Goal: Transaction & Acquisition: Purchase product/service

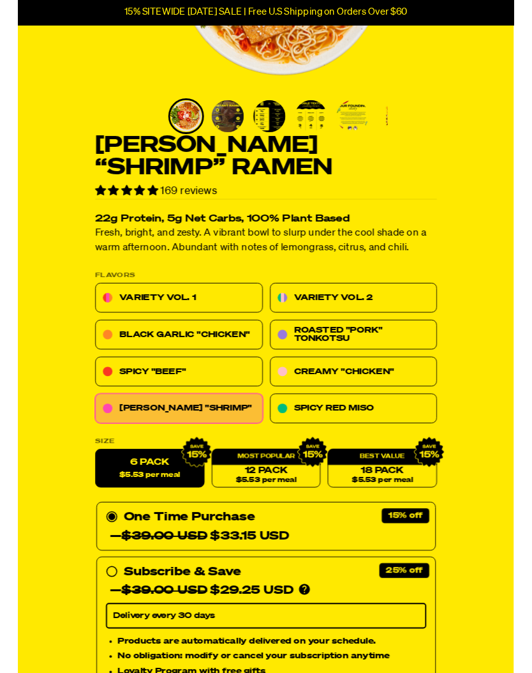
scroll to position [241, 0]
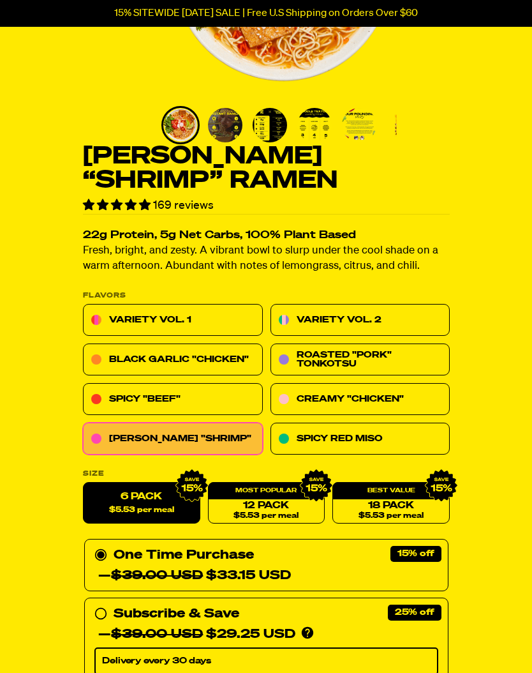
click at [212, 363] on link "Black Garlic "Chicken"" at bounding box center [173, 360] width 180 height 32
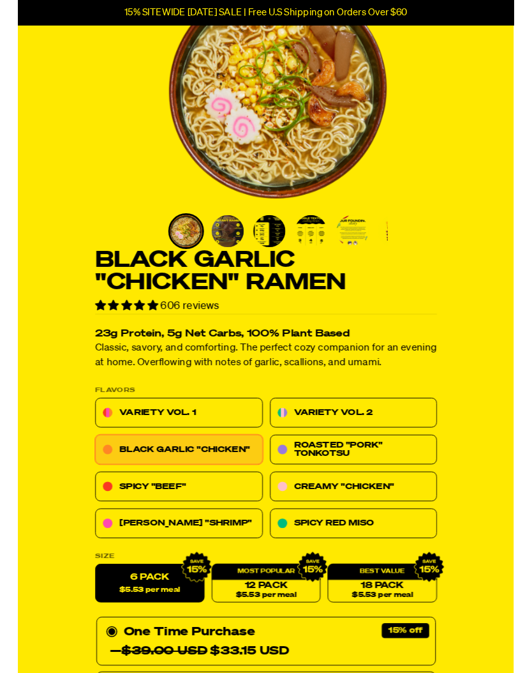
scroll to position [120, 0]
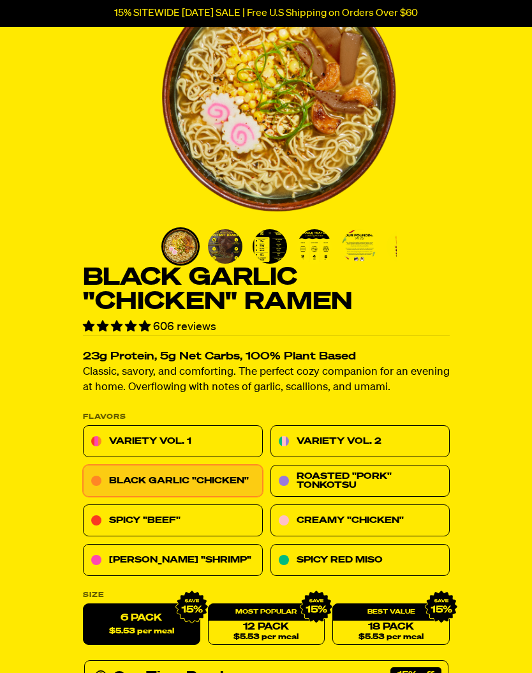
click at [200, 565] on link "[PERSON_NAME] "Shrimp"" at bounding box center [173, 561] width 180 height 32
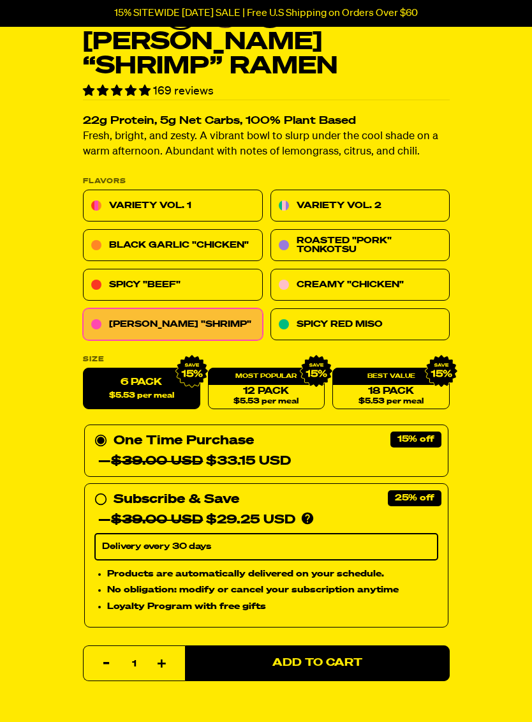
scroll to position [377, 0]
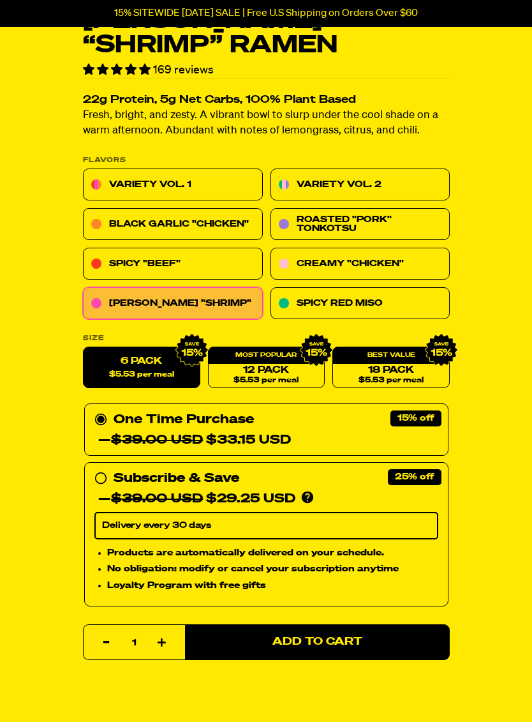
click at [324, 646] on span "Add to Cart" at bounding box center [318, 642] width 90 height 11
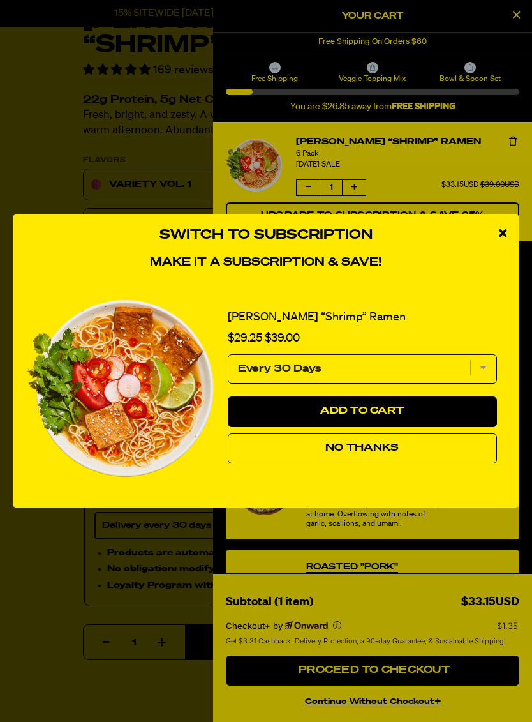
click at [502, 248] on div "close modal" at bounding box center [502, 233] width 33 height 38
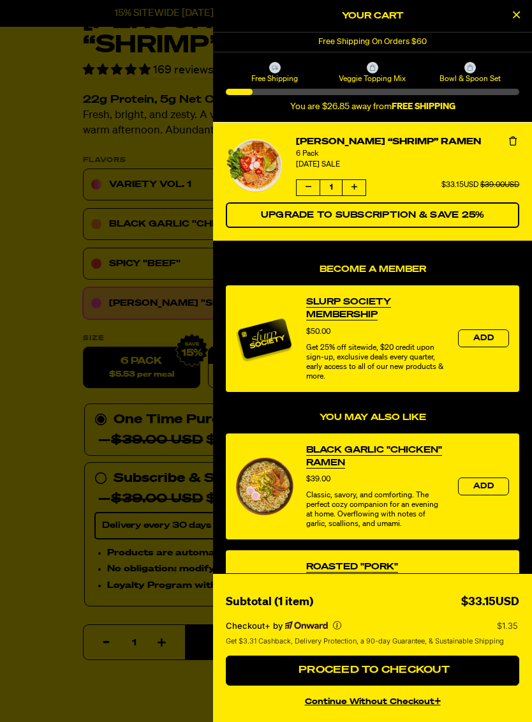
click at [485, 489] on span "Add" at bounding box center [484, 487] width 20 height 8
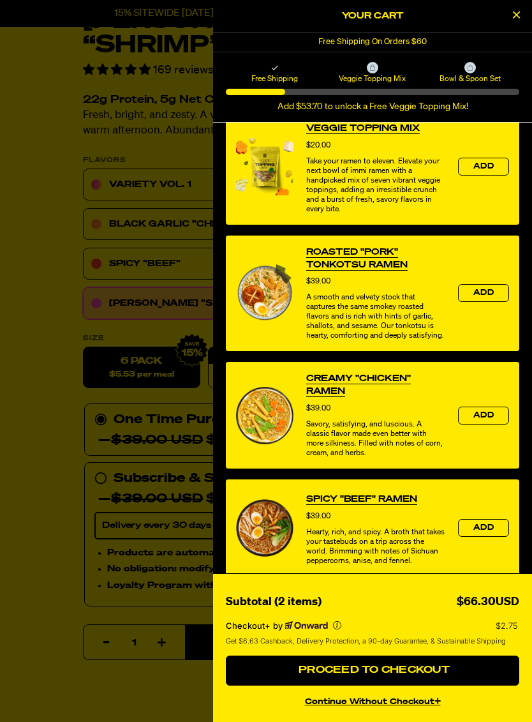
scroll to position [455, 0]
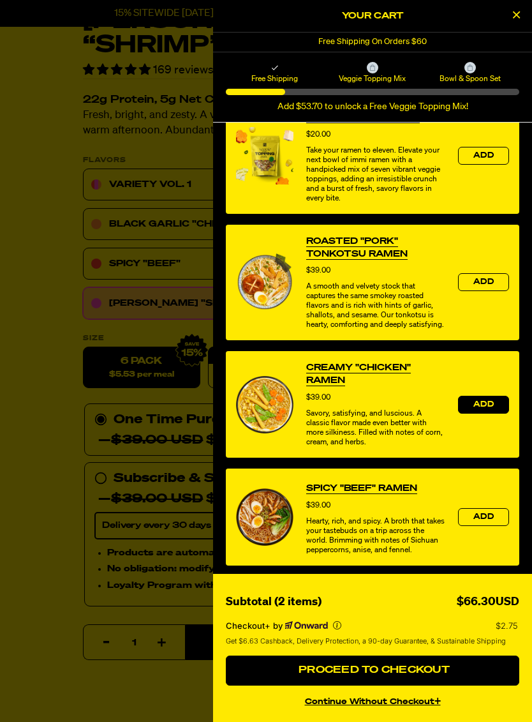
click at [495, 414] on button "Add" at bounding box center [483, 405] width 51 height 18
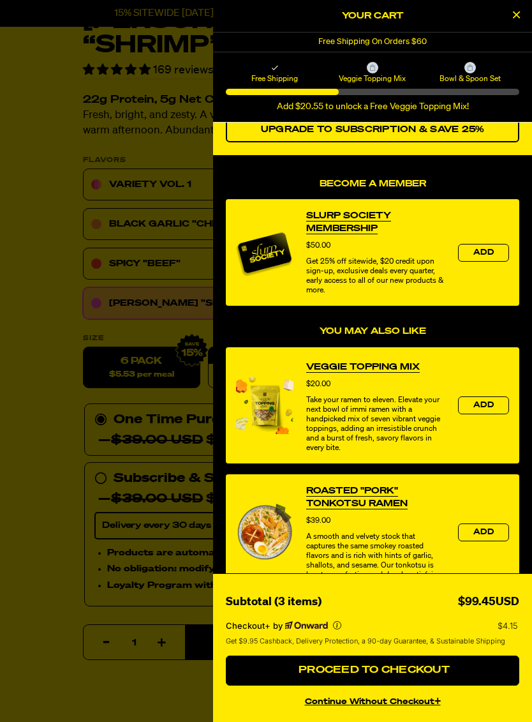
scroll to position [298, 0]
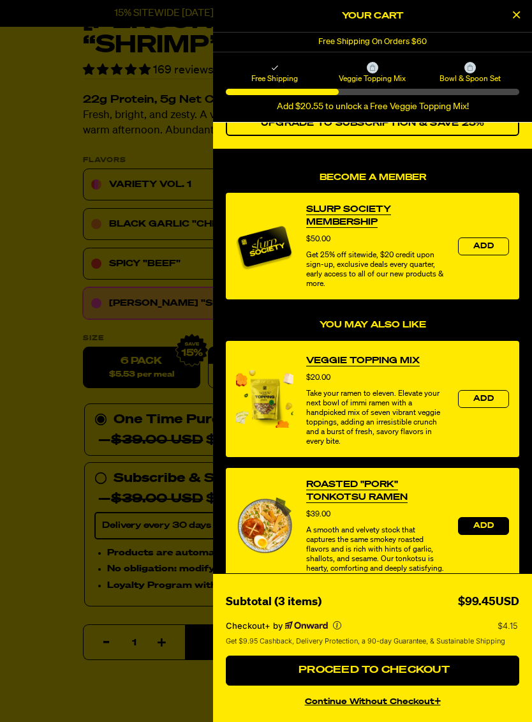
click at [495, 535] on button "Add" at bounding box center [483, 526] width 51 height 18
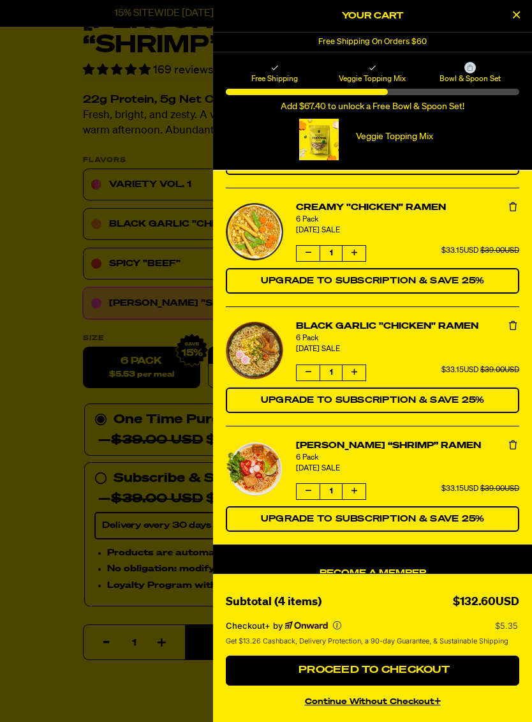
scroll to position [99, 0]
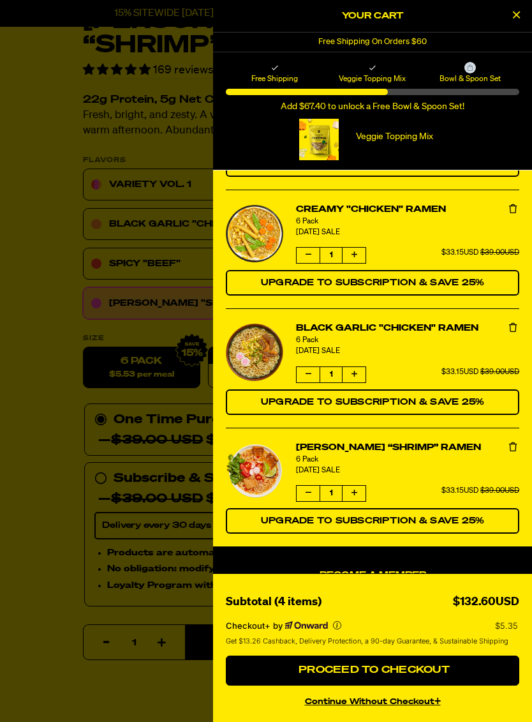
click at [310, 375] on icon "product" at bounding box center [309, 374] width 6 height 8
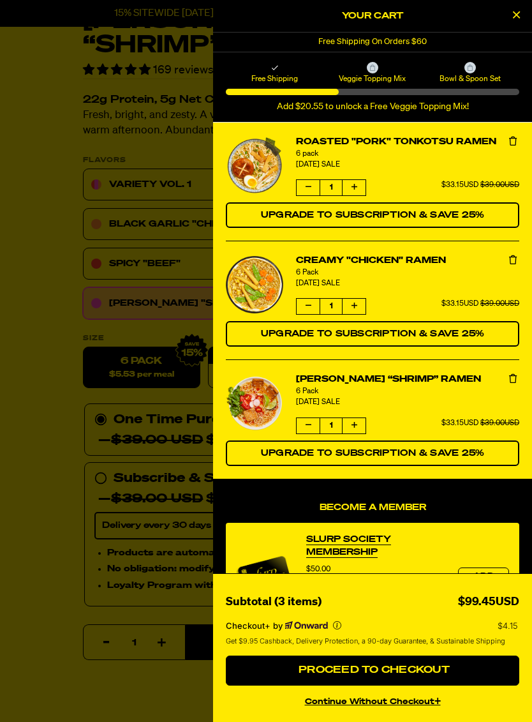
scroll to position [0, 0]
click at [517, 256] on icon "product" at bounding box center [513, 259] width 8 height 9
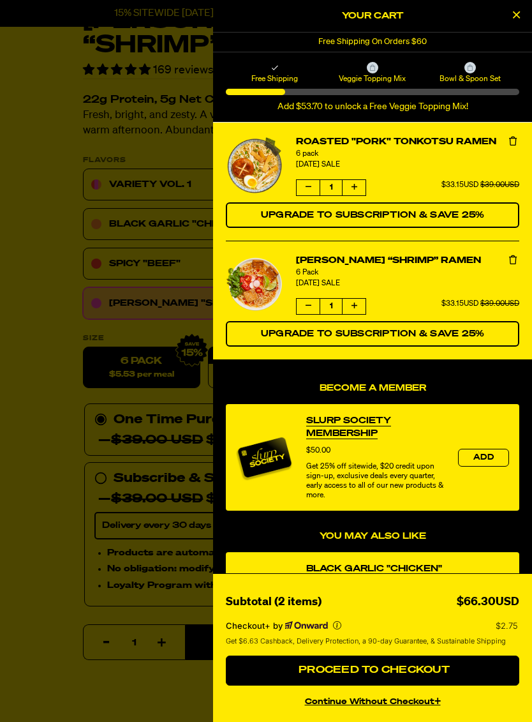
click at [511, 140] on icon "product" at bounding box center [513, 141] width 8 height 9
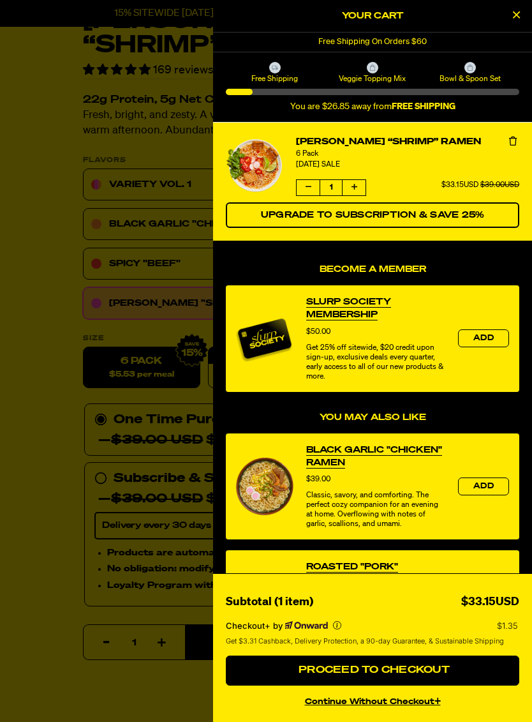
click at [386, 672] on span "Proceed to Checkout" at bounding box center [373, 670] width 154 height 10
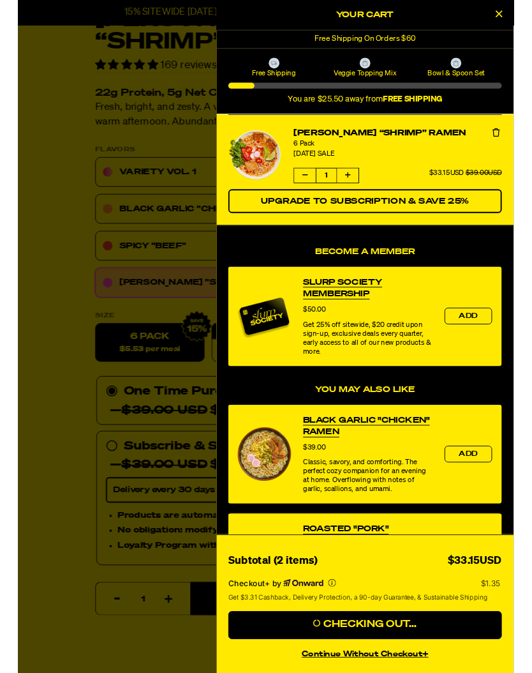
scroll to position [426, 0]
